Goal: Find specific page/section

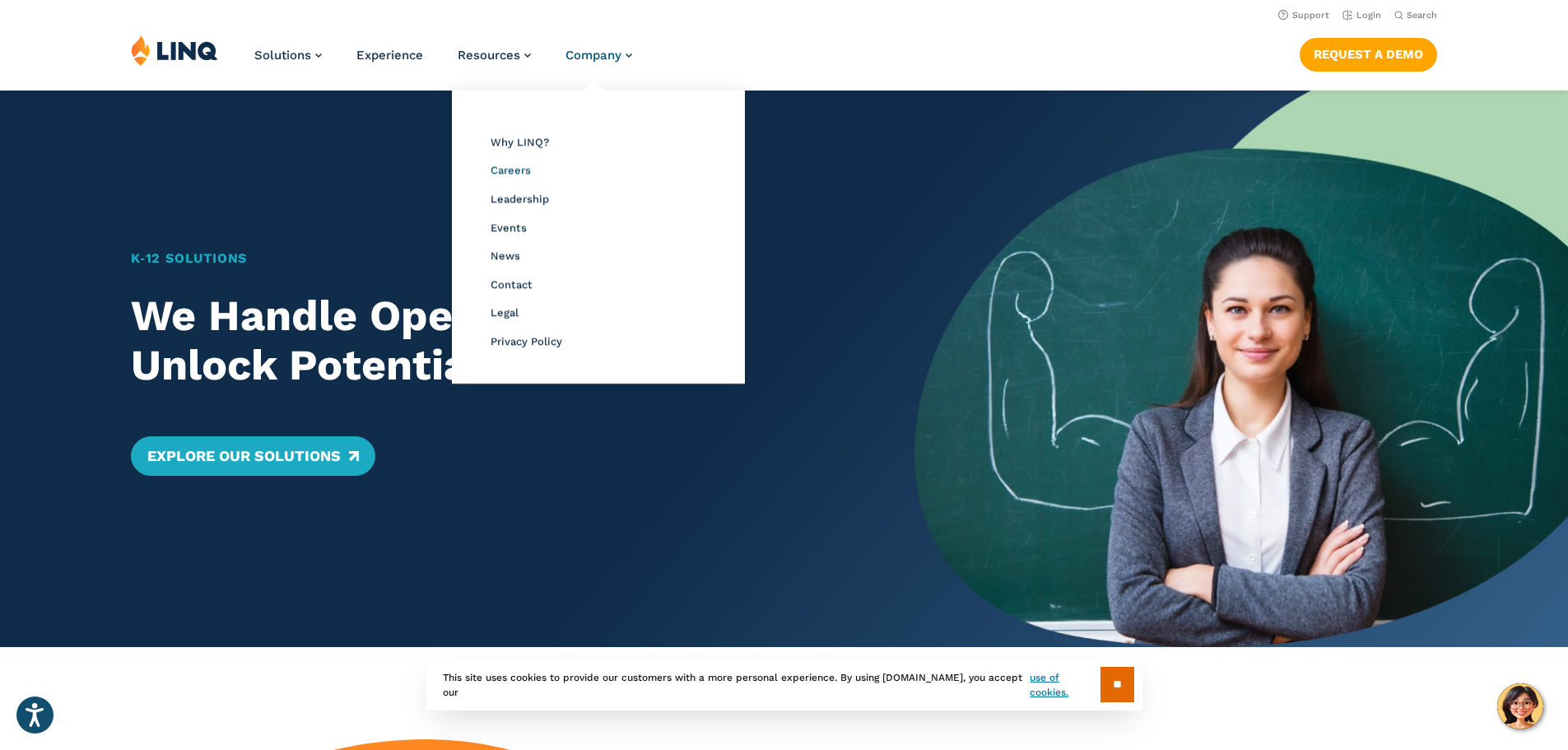
click at [514, 172] on span "Careers" at bounding box center [511, 170] width 40 height 13
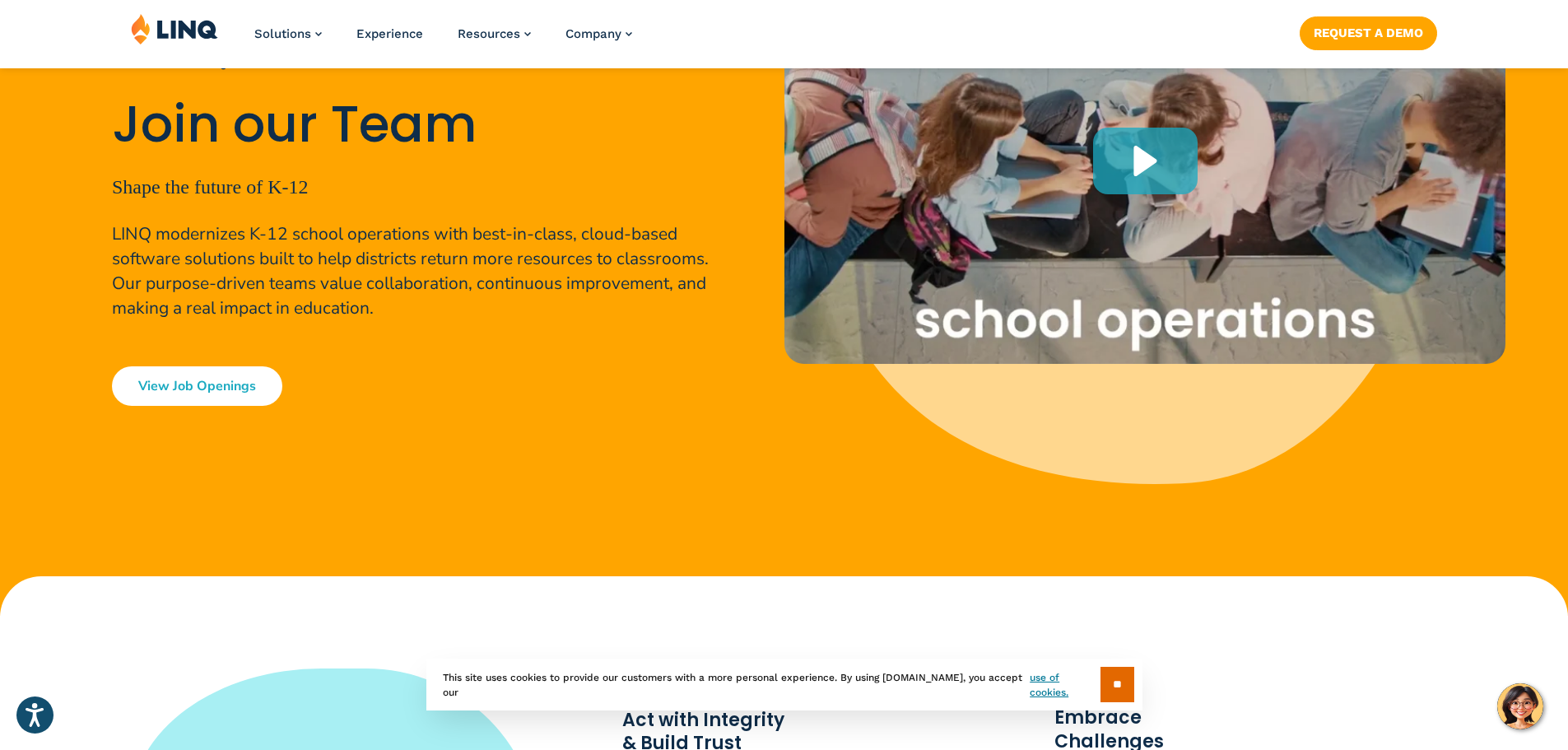
scroll to position [330, 0]
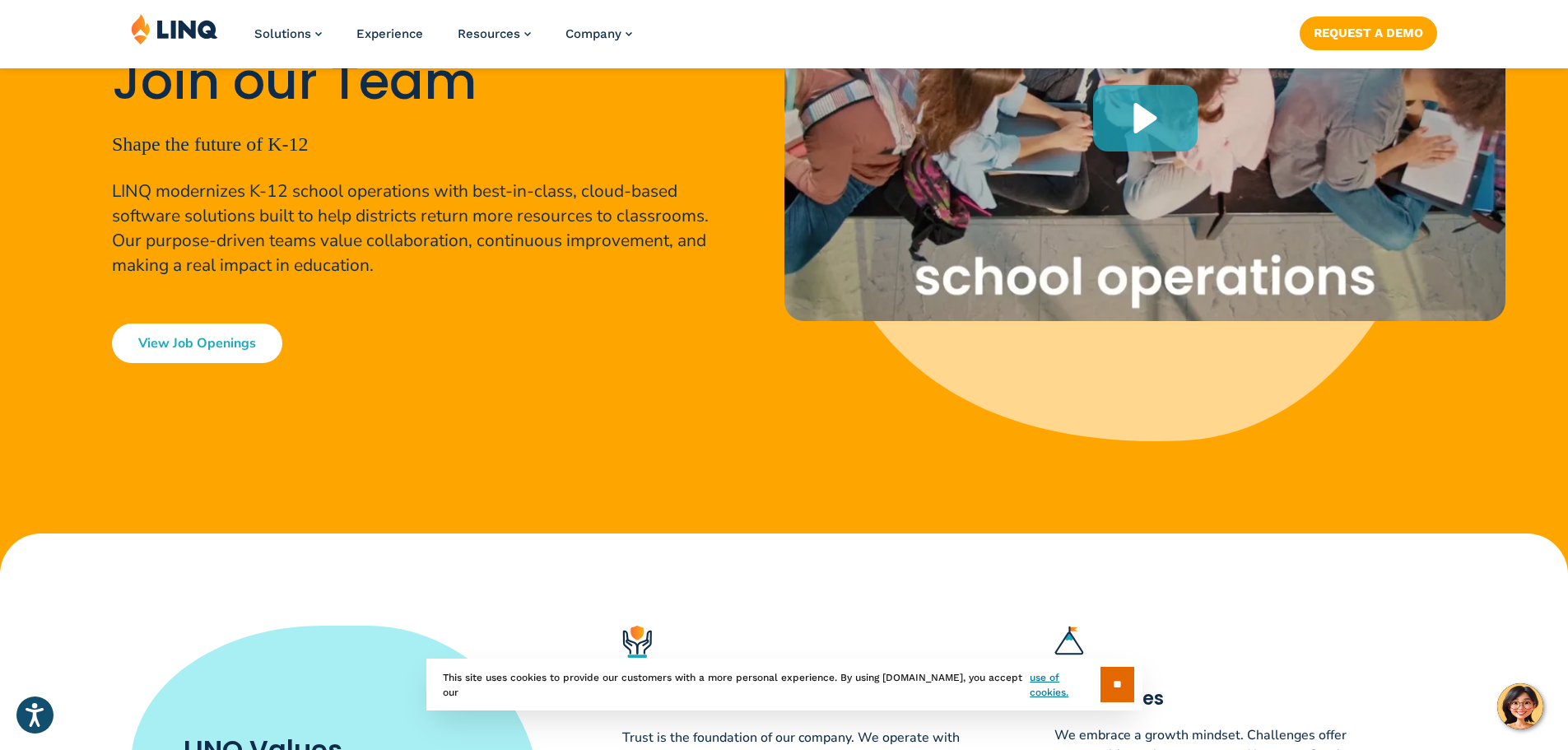
click at [236, 340] on link "View Job Openings" at bounding box center [197, 343] width 170 height 39
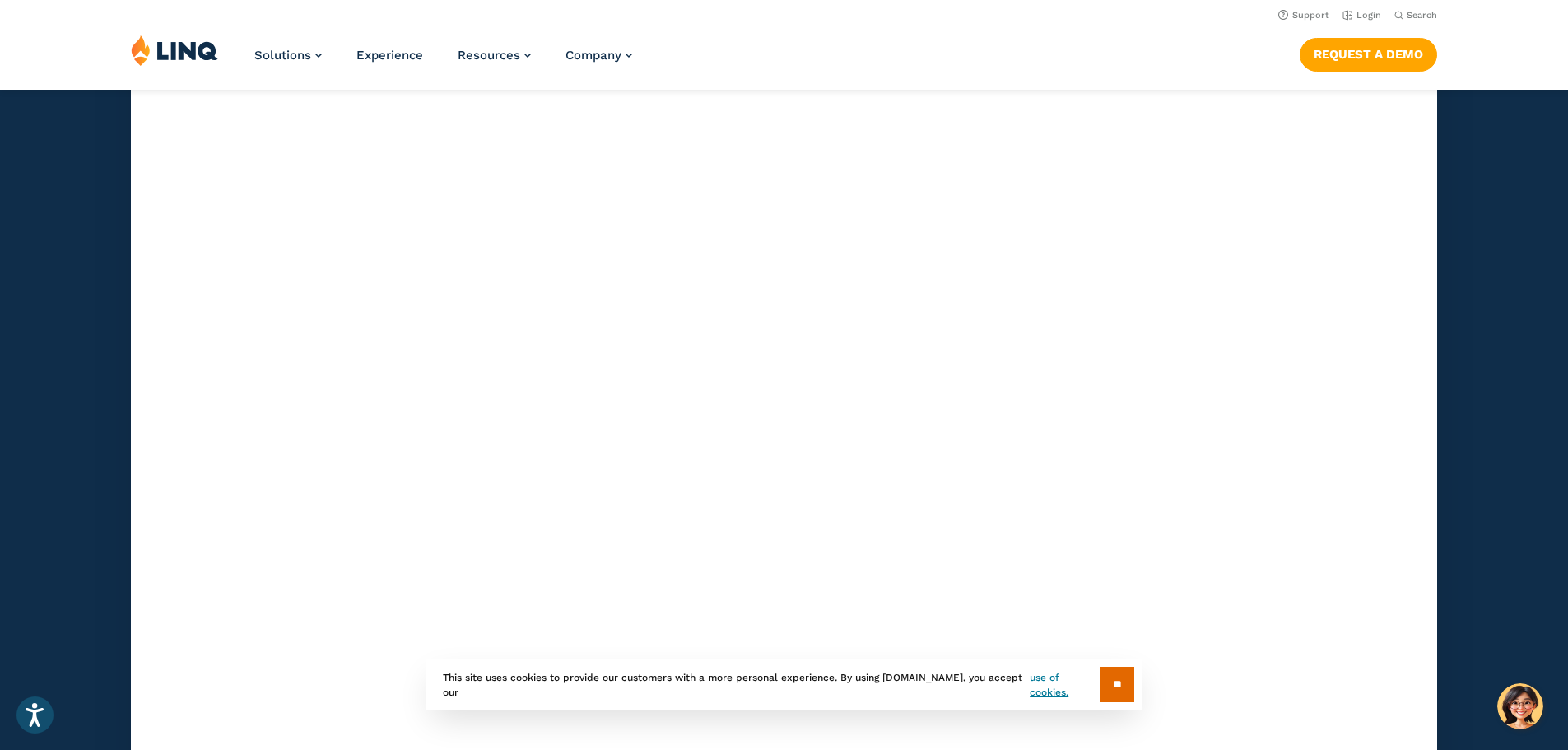
scroll to position [4720, 0]
